Goal: Navigation & Orientation: Understand site structure

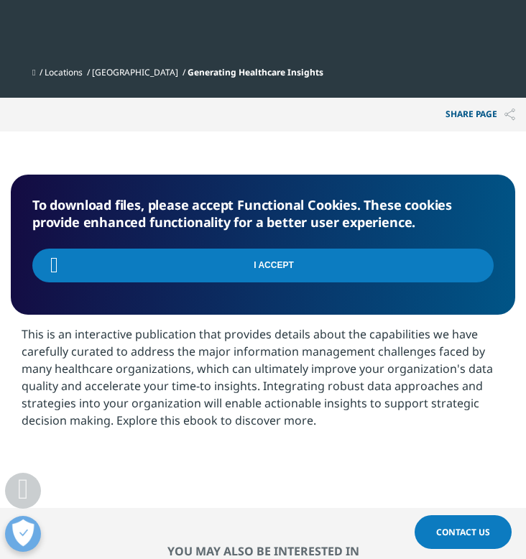
scroll to position [551, 0]
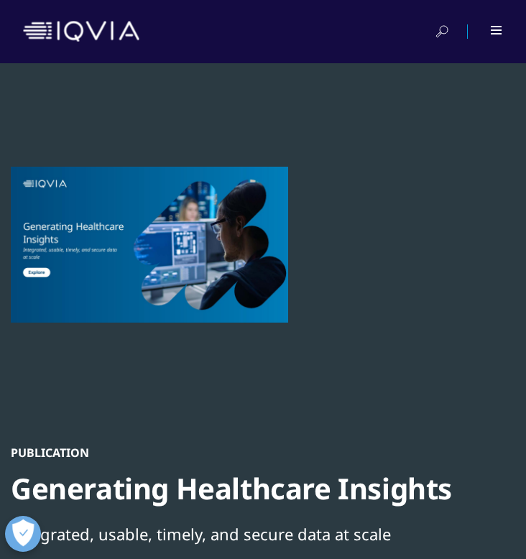
click at [495, 37] on div at bounding box center [487, 31] width 32 height 14
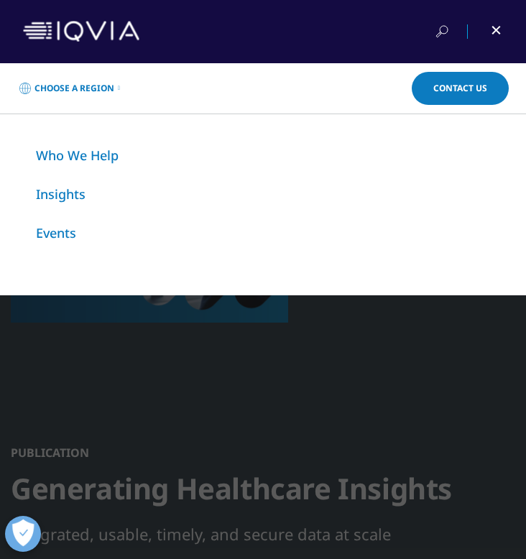
click at [400, 381] on div "Choose a Region Contact Us Explore IQVIA by region As a global community, IQVIA…" at bounding box center [263, 311] width 526 height 496
click at [401, 385] on div "Choose a Region Contact Us Explore IQVIA by region As a global community, IQVIA…" at bounding box center [263, 311] width 526 height 496
click at [503, 22] on div at bounding box center [263, 31] width 526 height 63
click at [500, 29] on div at bounding box center [487, 31] width 32 height 14
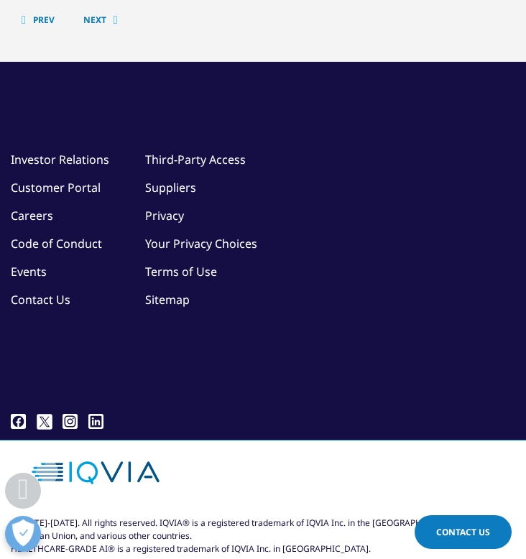
scroll to position [1938, 0]
